Goal: Information Seeking & Learning: Learn about a topic

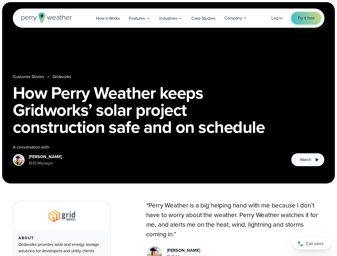
click at [168, 128] on h1 "How Perry Weather keeps Gridworks’ solar project construction safe and on sched…" at bounding box center [168, 109] width 311 height 51
click at [168, 18] on span "Industries" at bounding box center [168, 18] width 18 height 6
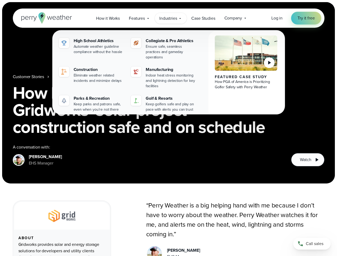
click at [168, 93] on h1 "How Perry Weather keeps Gridworks’ solar project construction safe and on sched…" at bounding box center [168, 109] width 311 height 51
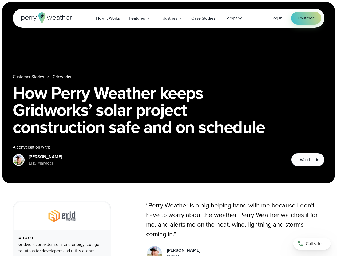
click at [62, 77] on link "Gridworks" at bounding box center [62, 77] width 18 height 6
click at [307, 160] on span "Watch" at bounding box center [305, 159] width 11 height 6
